Goal: Navigation & Orientation: Find specific page/section

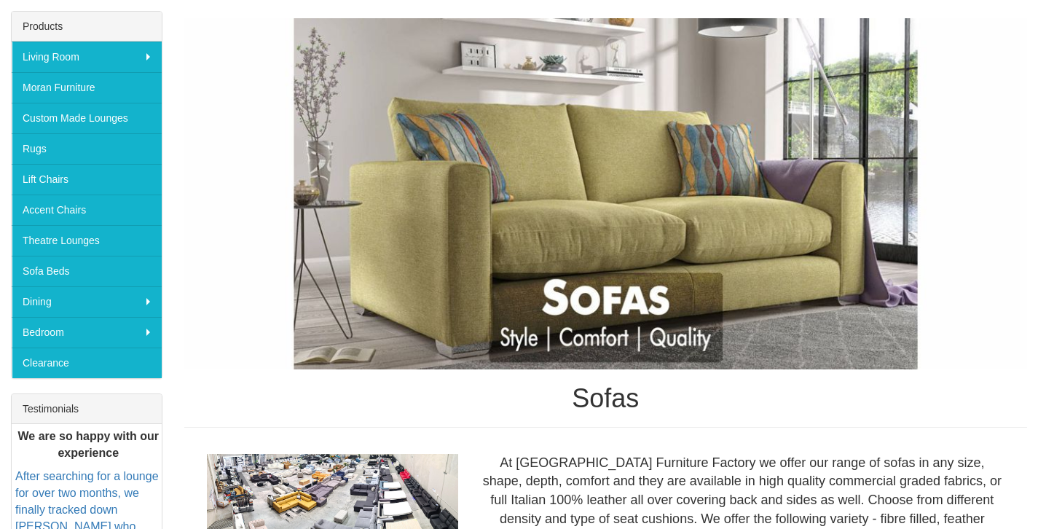
scroll to position [220, 0]
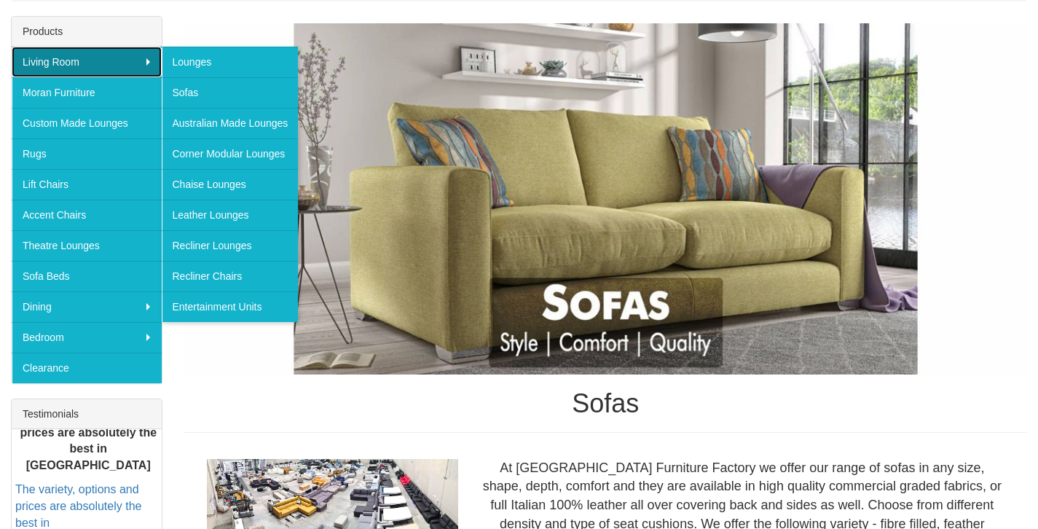
click at [122, 65] on link "Living Room" at bounding box center [87, 62] width 150 height 31
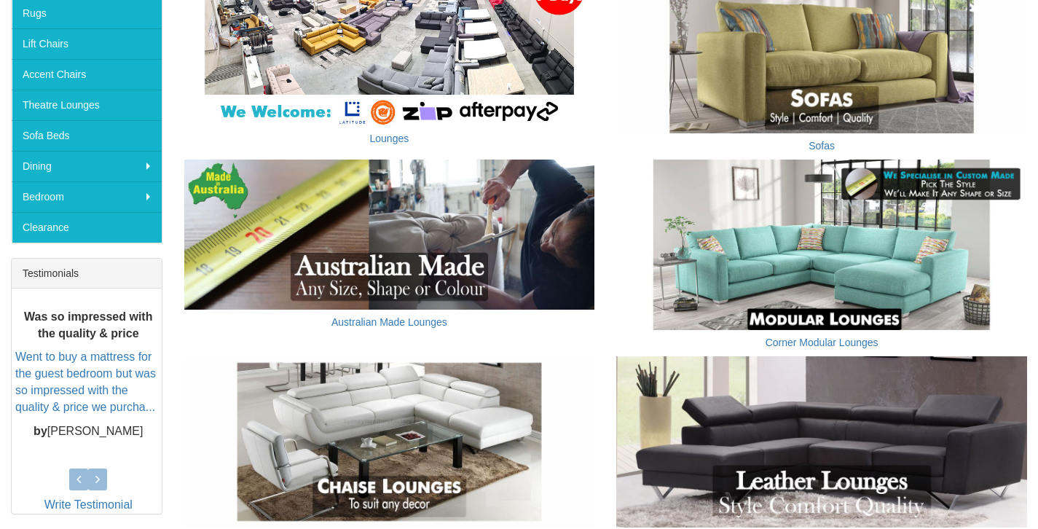
scroll to position [362, 0]
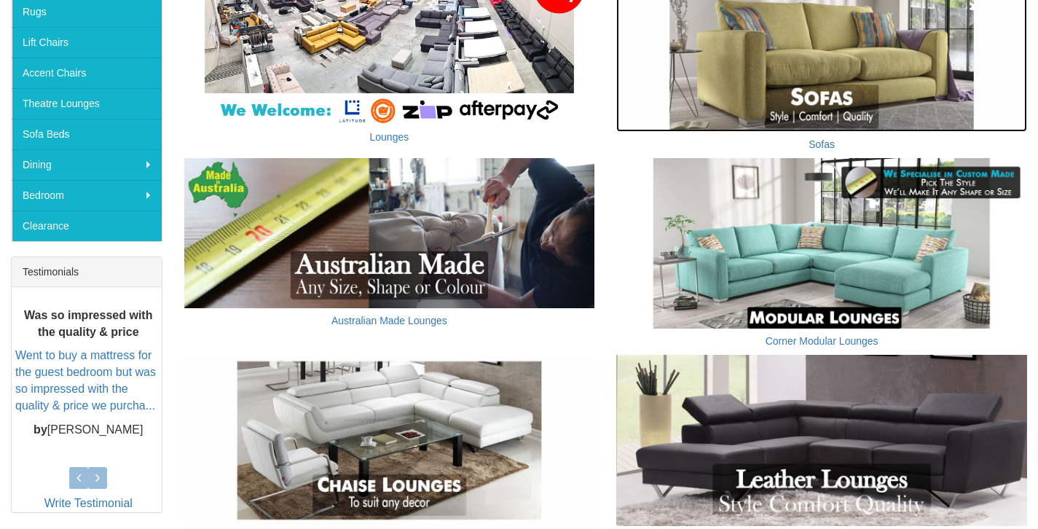
click at [853, 95] on img at bounding box center [821, 46] width 411 height 171
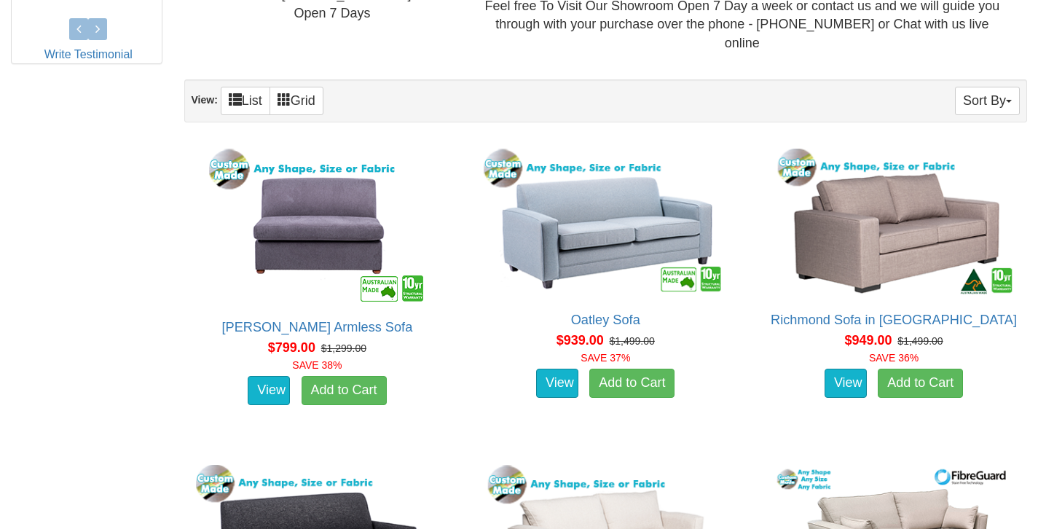
scroll to position [751, 0]
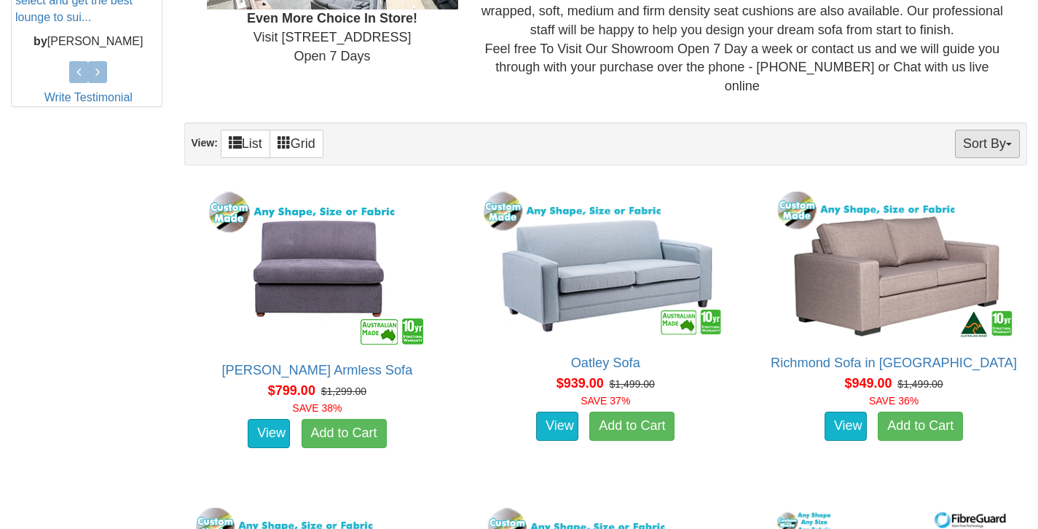
click at [994, 138] on button "Sort By" at bounding box center [987, 144] width 65 height 28
click at [962, 183] on link "Price+" at bounding box center [961, 192] width 115 height 19
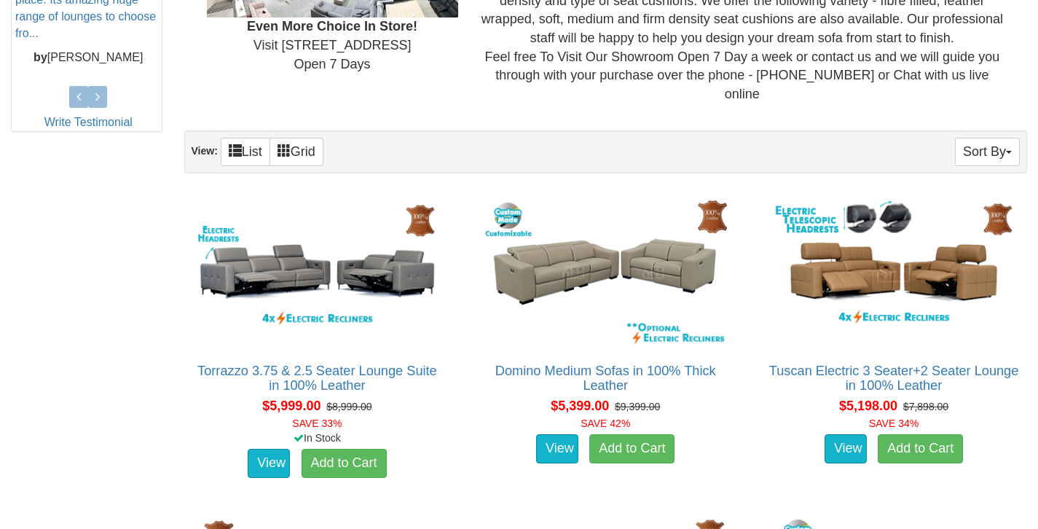
scroll to position [745, 0]
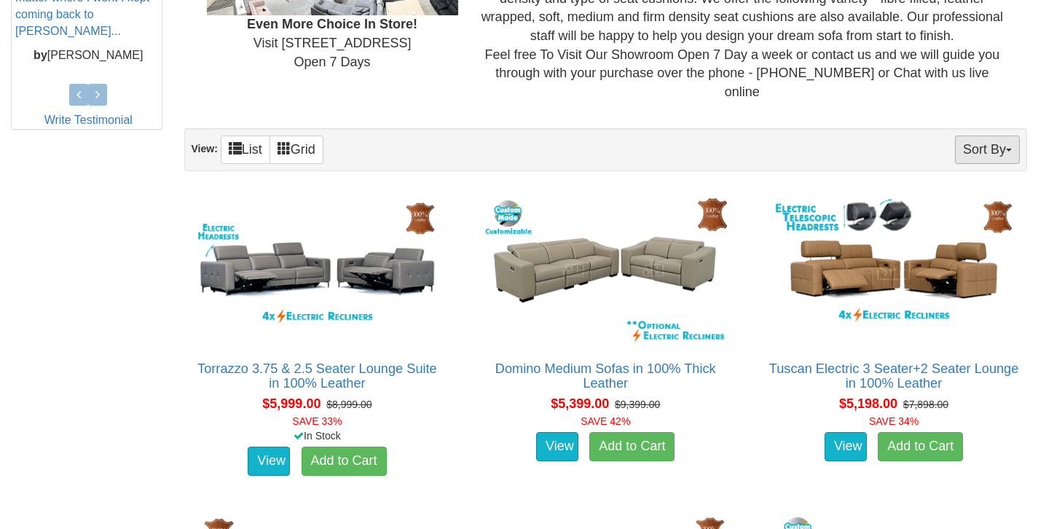
click at [986, 135] on button "Sort By" at bounding box center [987, 149] width 65 height 28
click at [957, 189] on link "Price-" at bounding box center [961, 198] width 115 height 19
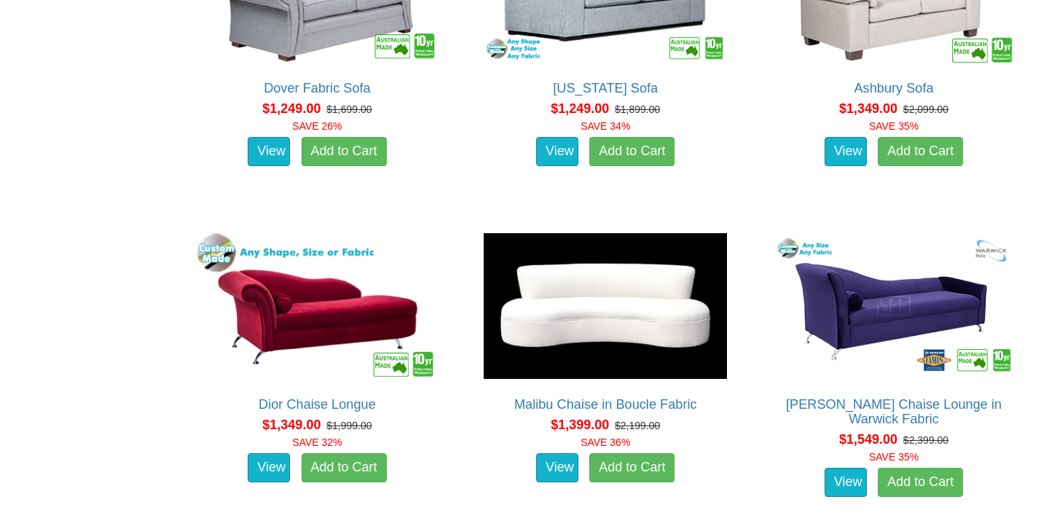
scroll to position [1660, 0]
